Goal: Task Accomplishment & Management: Use online tool/utility

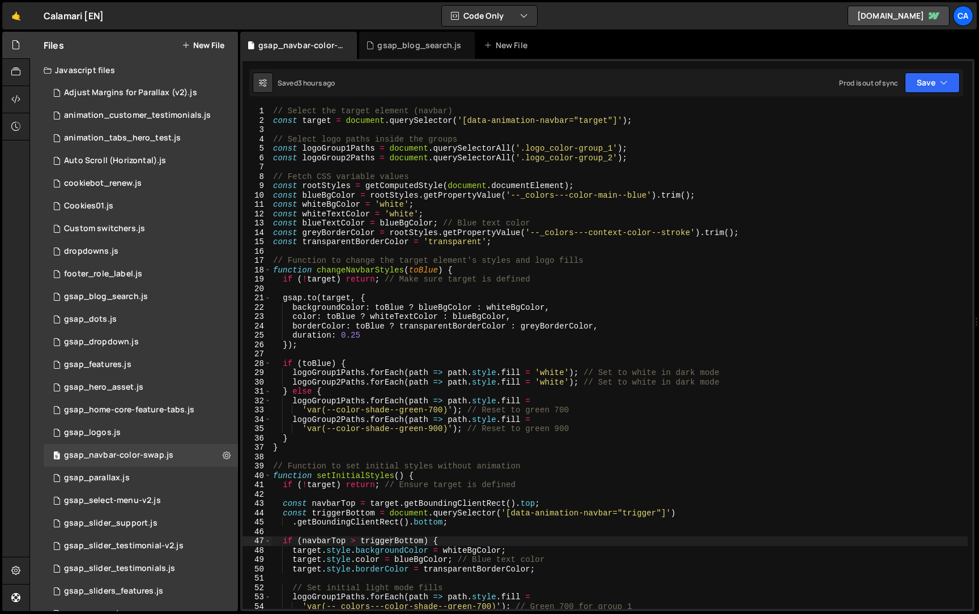
scroll to position [0, 7]
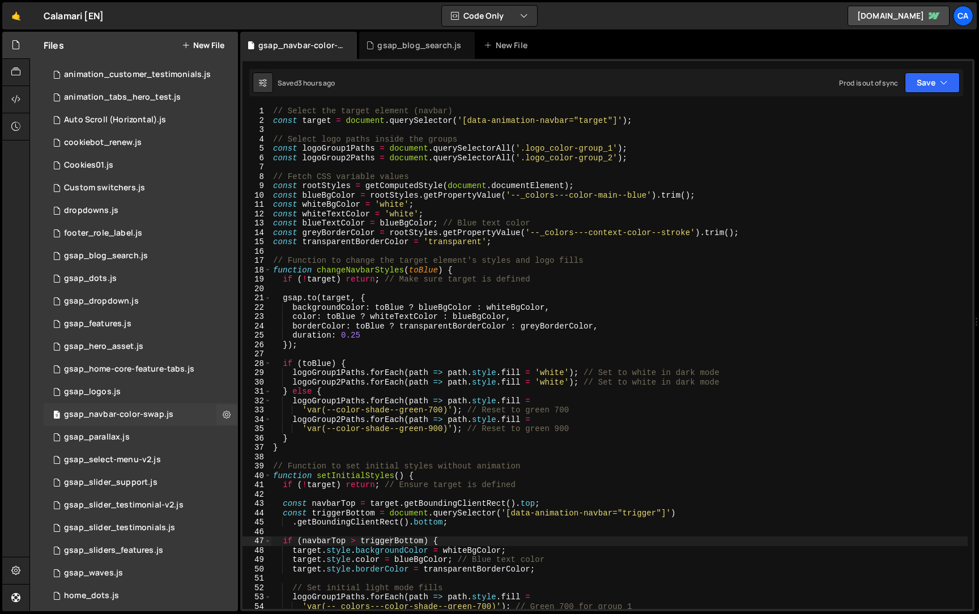
click at [167, 419] on div "gsap_navbar-color-swap.js" at bounding box center [118, 415] width 109 height 10
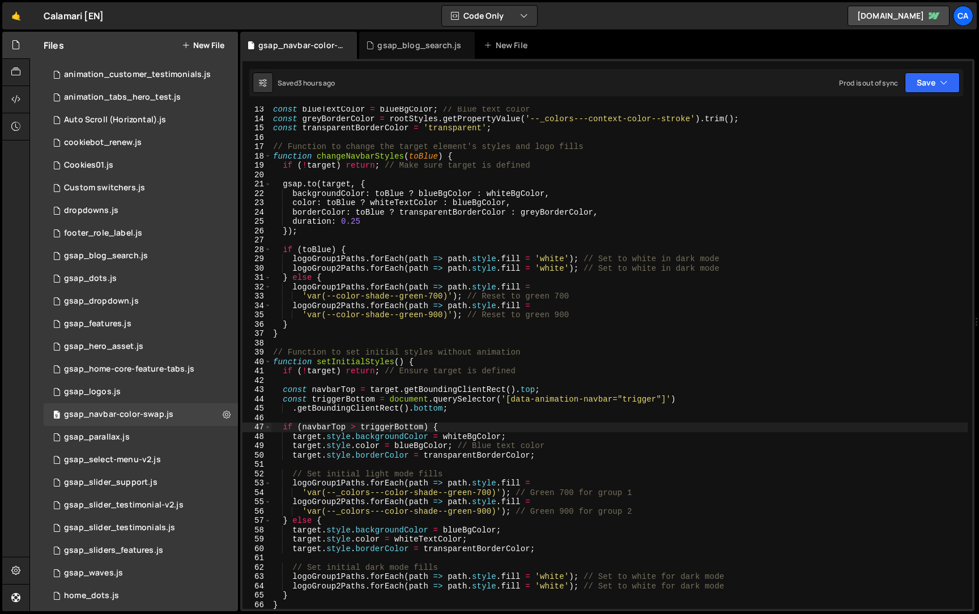
scroll to position [114, 0]
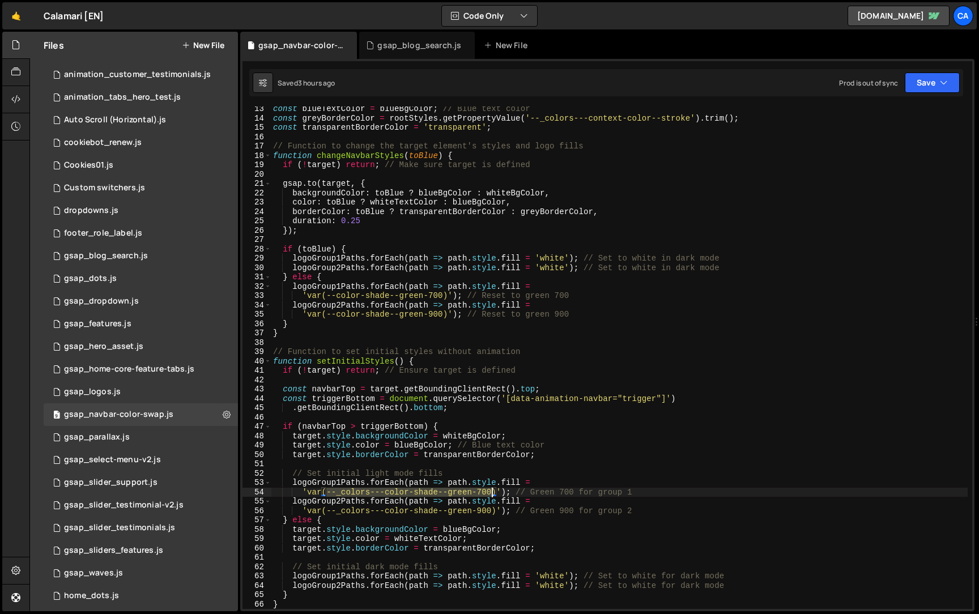
drag, startPoint x: 326, startPoint y: 492, endPoint x: 493, endPoint y: 489, distance: 167.1
click at [493, 489] on div "const blueTextColor = blueBgColor ; // Blue text color const greyBorderColor = …" at bounding box center [619, 364] width 697 height 521
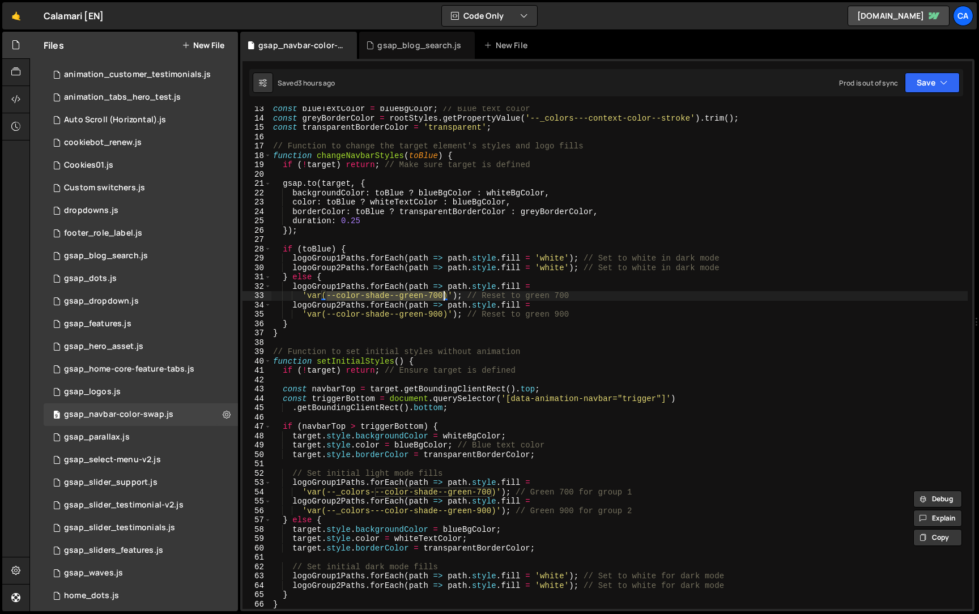
drag, startPoint x: 327, startPoint y: 295, endPoint x: 443, endPoint y: 295, distance: 116.1
click at [443, 295] on div "const blueTextColor = blueBgColor ; // Blue text color const greyBorderColor = …" at bounding box center [619, 364] width 697 height 521
paste textarea "_colors---"
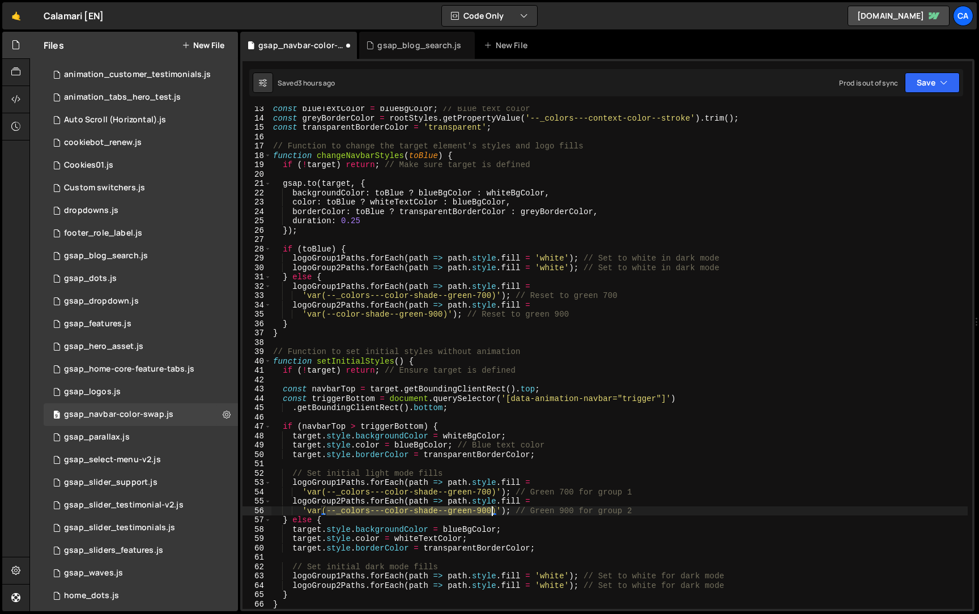
drag, startPoint x: 328, startPoint y: 510, endPoint x: 491, endPoint y: 511, distance: 162.6
click at [491, 511] on div "const blueTextColor = blueBgColor ; // Blue text color const greyBorderColor = …" at bounding box center [619, 364] width 697 height 521
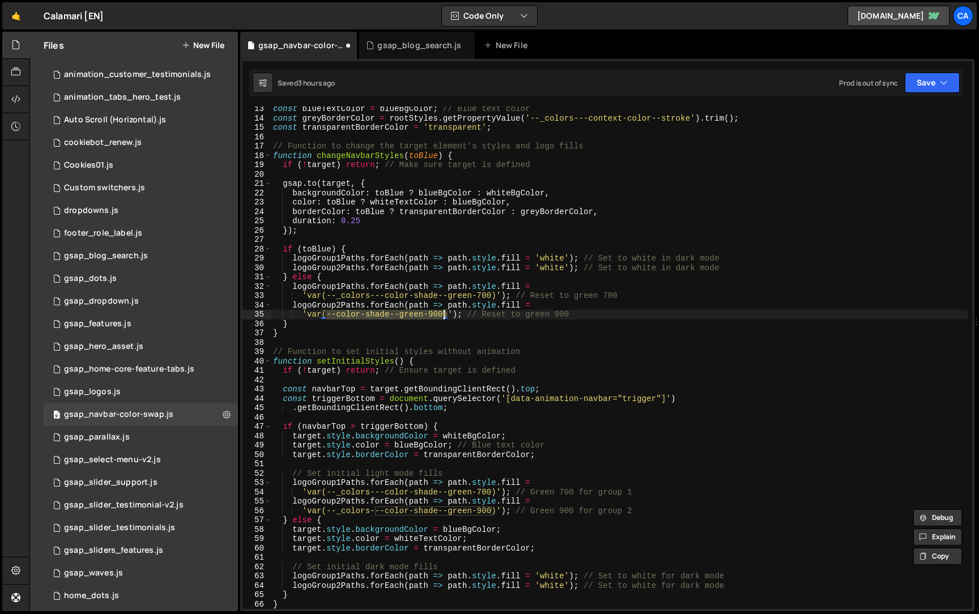
drag, startPoint x: 327, startPoint y: 318, endPoint x: 443, endPoint y: 317, distance: 116.1
click at [443, 317] on div "const blueTextColor = blueBgColor ; // Blue text color const greyBorderColor = …" at bounding box center [619, 364] width 697 height 521
paste textarea "_colors---"
click at [435, 289] on div "const blueTextColor = blueBgColor ; // Blue text color const greyBorderColor = …" at bounding box center [619, 364] width 697 height 521
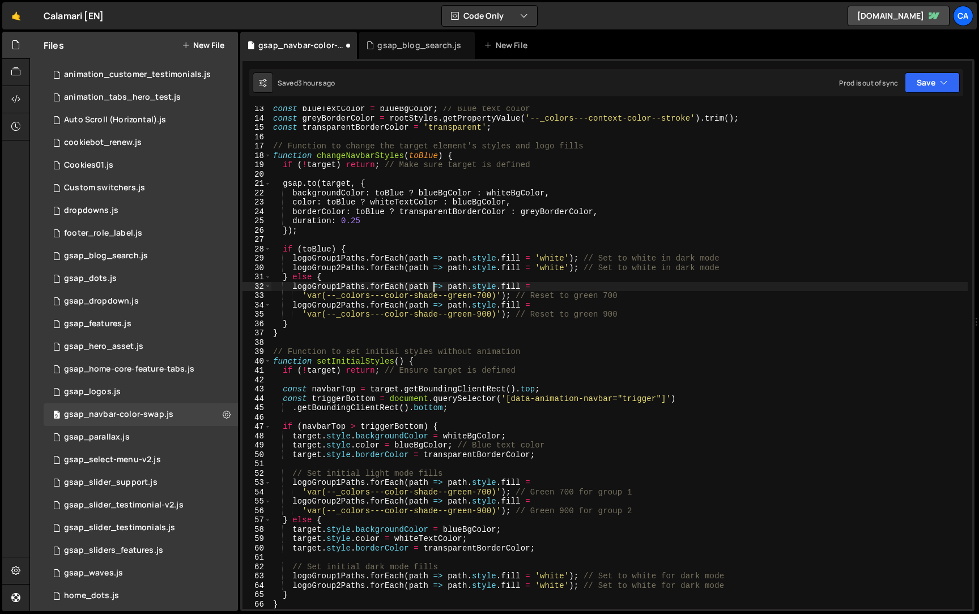
click at [439, 247] on div "const blueTextColor = blueBgColor ; // Blue text color const greyBorderColor = …" at bounding box center [619, 364] width 697 height 521
type textarea "if (toBlue) {"
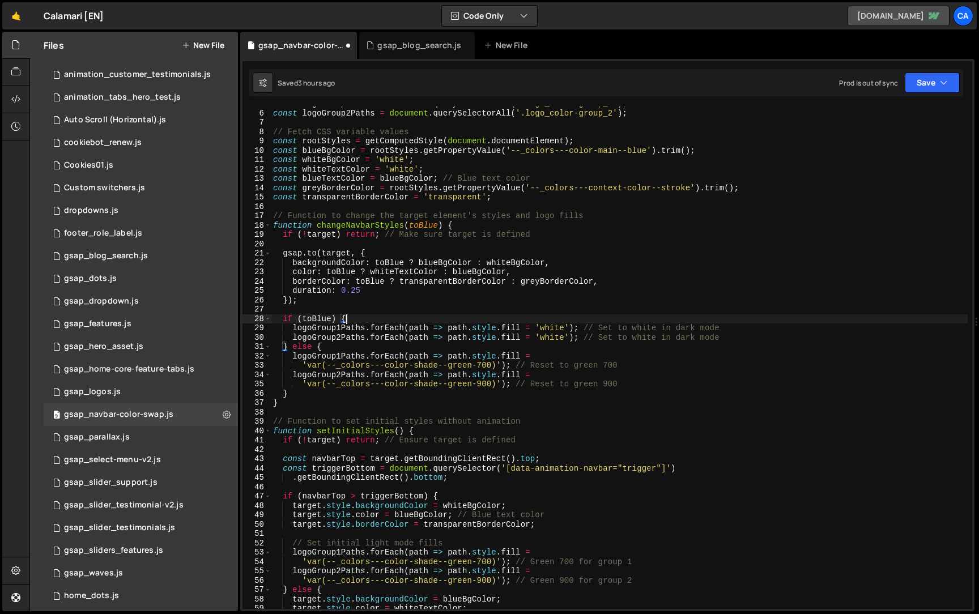
scroll to position [0, 0]
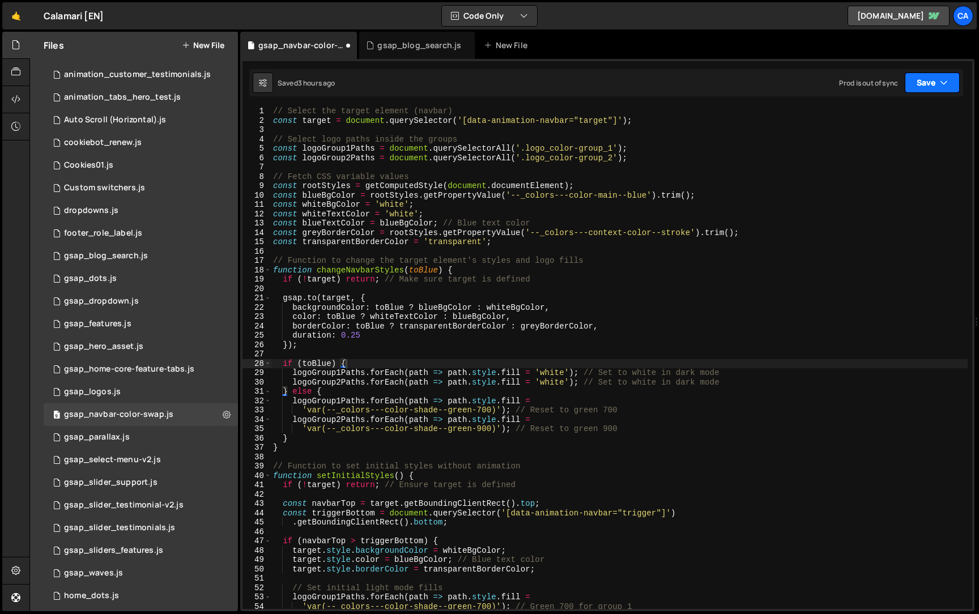
click at [936, 73] on button "Save" at bounding box center [932, 82] width 55 height 20
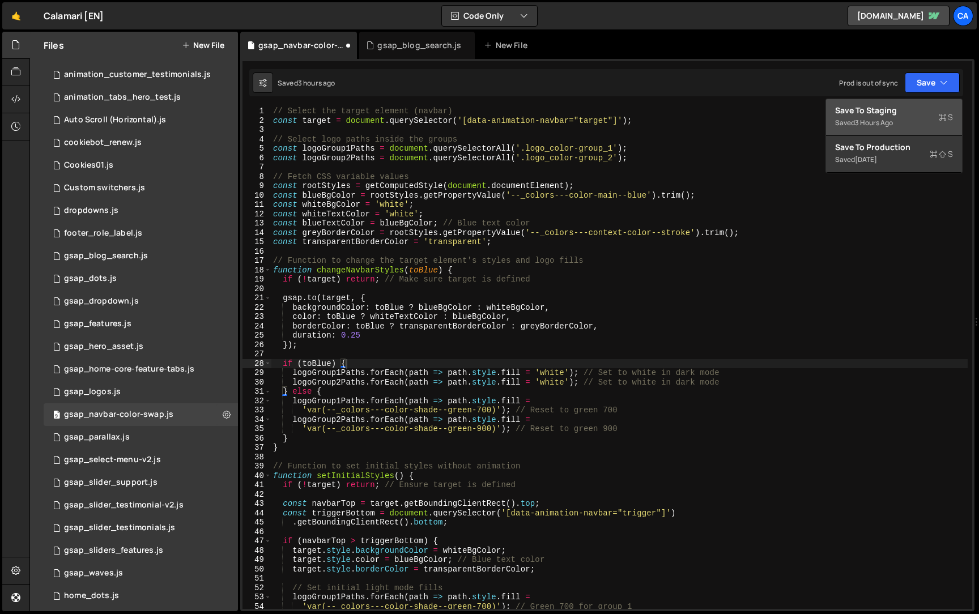
click at [906, 110] on div "Save to Staging S" at bounding box center [894, 110] width 118 height 11
